Goal: Navigation & Orientation: Find specific page/section

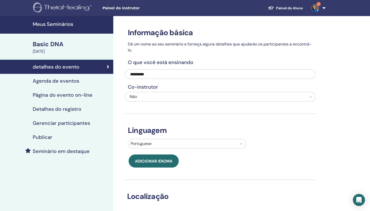
click at [322, 8] on link "1" at bounding box center [317, 8] width 21 height 16
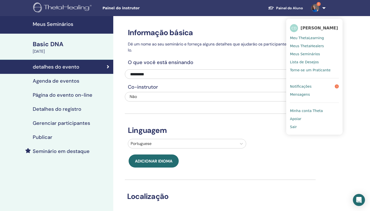
click at [304, 55] on span "Meus Seminários" at bounding box center [305, 54] width 30 height 5
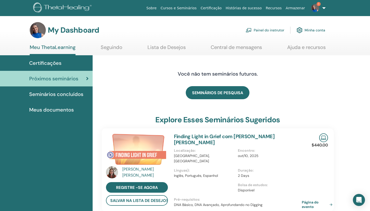
click at [106, 50] on link "Seguindo" at bounding box center [112, 49] width 22 height 10
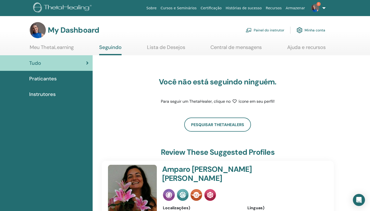
click at [48, 95] on span "Instrutores" at bounding box center [42, 95] width 26 height 8
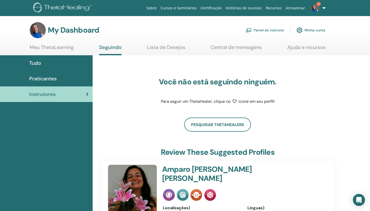
click at [61, 50] on link "Meu ThetaLearning" at bounding box center [52, 49] width 44 height 10
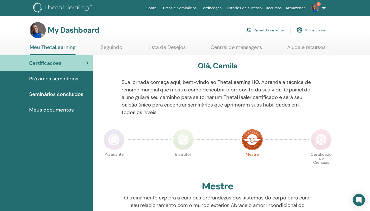
click at [62, 108] on span "Meus documentos" at bounding box center [51, 110] width 45 height 8
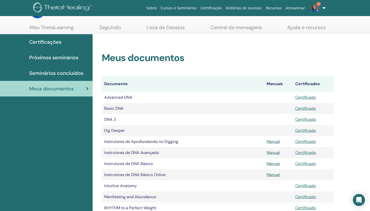
scroll to position [19, 0]
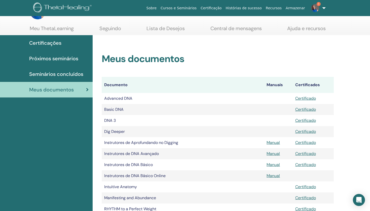
click at [117, 99] on td "Advanced DNA" at bounding box center [183, 98] width 162 height 11
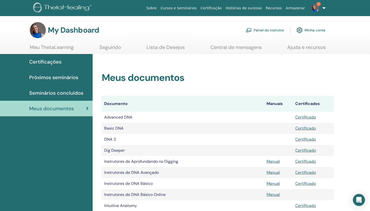
scroll to position [0, 0]
click at [265, 31] on link "Painel do instrutor" at bounding box center [264, 30] width 38 height 11
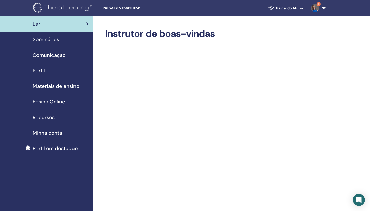
click at [71, 86] on span "Materiais de ensino" at bounding box center [56, 86] width 47 height 8
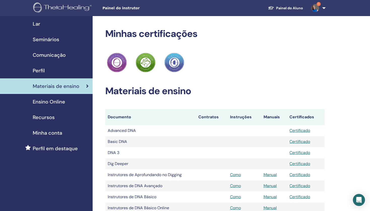
click at [57, 42] on span "Seminários" at bounding box center [46, 40] width 26 height 8
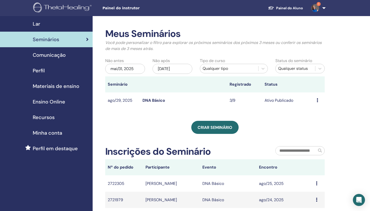
click at [52, 54] on span "Comunicação" at bounding box center [49, 55] width 33 height 8
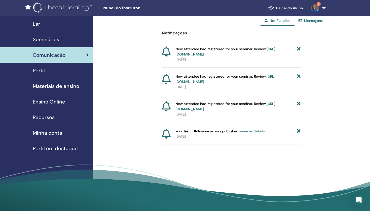
click at [53, 103] on span "Ensino Online" at bounding box center [49, 102] width 32 height 8
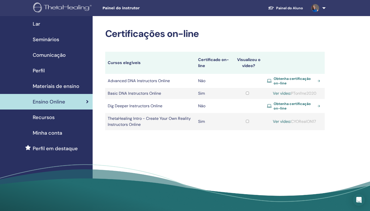
click at [47, 118] on span "Recursos" at bounding box center [44, 118] width 22 height 8
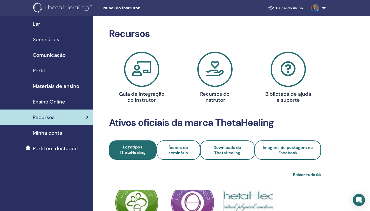
click at [55, 134] on span "Minha conta" at bounding box center [47, 133] width 29 height 8
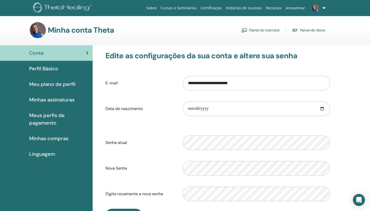
click at [43, 69] on span "Perfil Básico" at bounding box center [43, 69] width 29 height 8
